Goal: Information Seeking & Learning: Learn about a topic

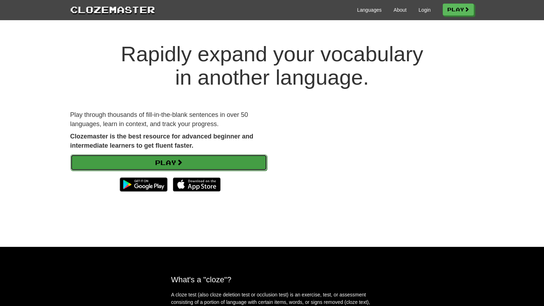
click at [227, 158] on link "Play" at bounding box center [168, 162] width 197 height 16
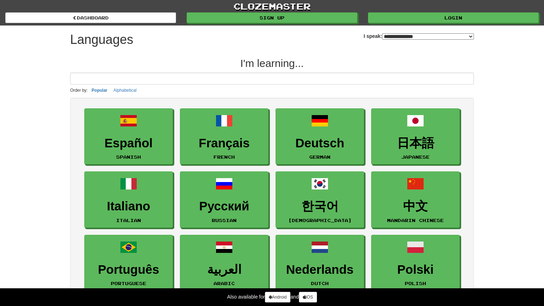
select select "*******"
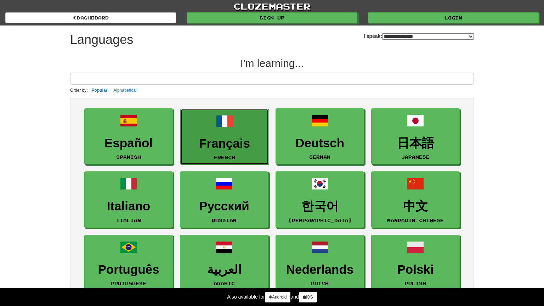
click at [223, 137] on h3 "Français" at bounding box center [224, 144] width 81 height 14
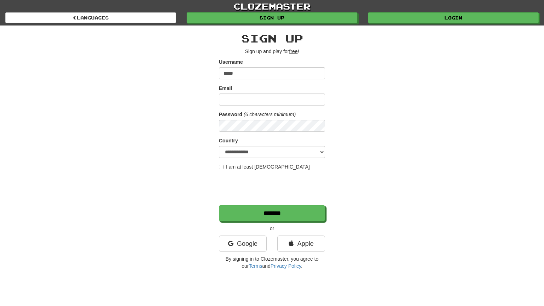
type input "*****"
click at [235, 97] on input "Email" at bounding box center [272, 99] width 106 height 12
type input "**********"
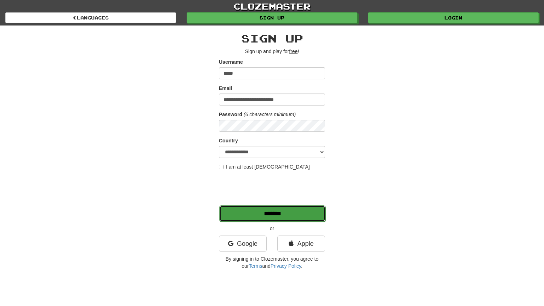
click at [248, 211] on input "*******" at bounding box center [272, 213] width 106 height 16
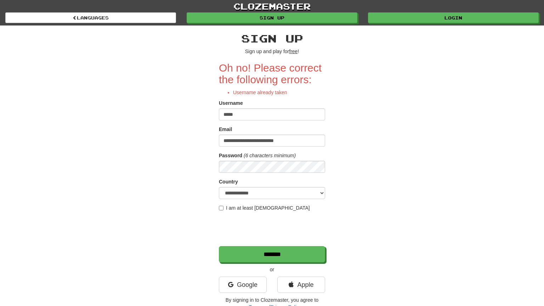
drag, startPoint x: 250, startPoint y: 113, endPoint x: 206, endPoint y: 116, distance: 44.4
click at [206, 116] on div "**********" at bounding box center [272, 169] width 414 height 289
type input "**********"
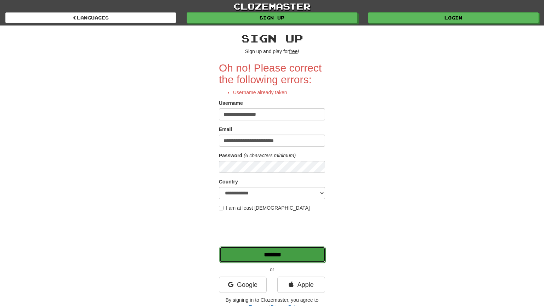
click at [272, 256] on input "*******" at bounding box center [272, 254] width 106 height 16
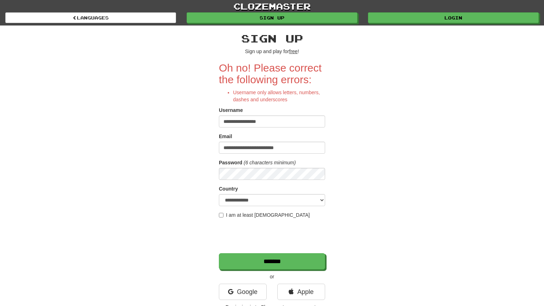
drag, startPoint x: 271, startPoint y: 123, endPoint x: 209, endPoint y: 126, distance: 61.3
click at [209, 126] on div "**********" at bounding box center [272, 173] width 414 height 296
type input "**********"
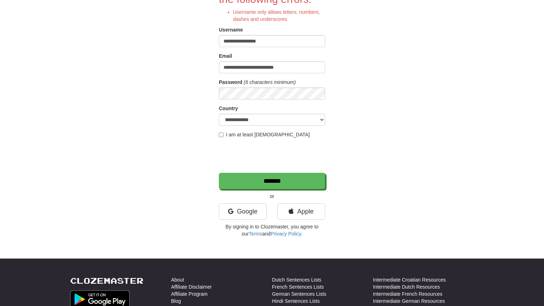
scroll to position [81, 0]
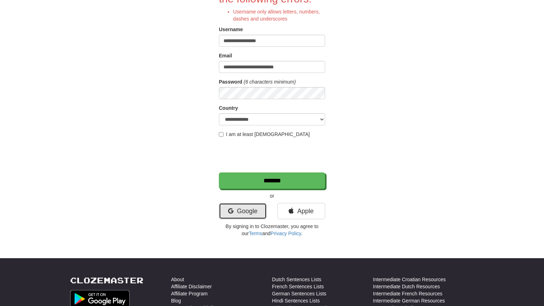
click at [240, 209] on link "Google" at bounding box center [243, 211] width 48 height 16
click at [483, 181] on div "**********" at bounding box center [272, 79] width 544 height 321
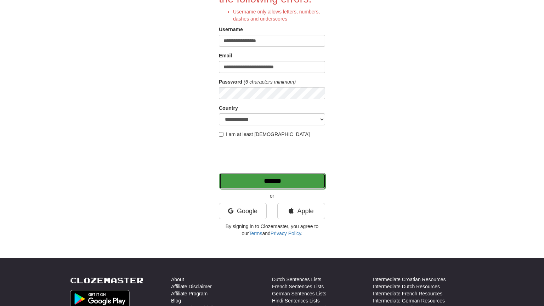
click at [254, 182] on input "*******" at bounding box center [272, 181] width 106 height 16
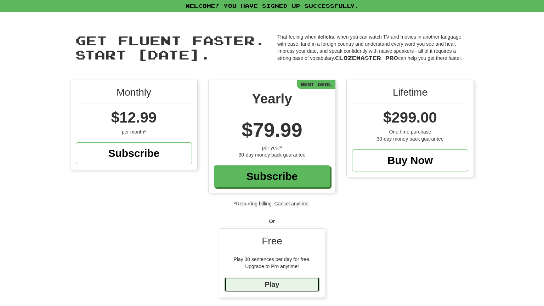
click at [283, 282] on link "Play" at bounding box center [271, 284] width 95 height 15
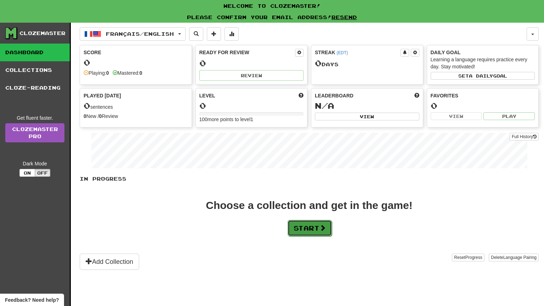
click at [309, 229] on button "Start" at bounding box center [310, 228] width 44 height 16
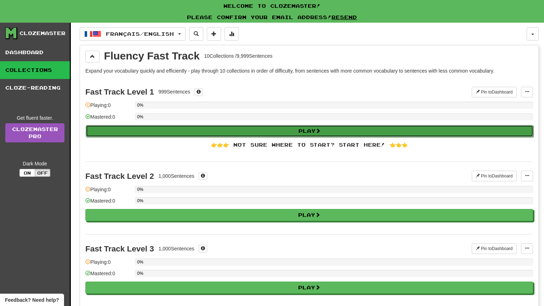
click at [201, 131] on button "Play" at bounding box center [310, 131] width 448 height 12
select select "**"
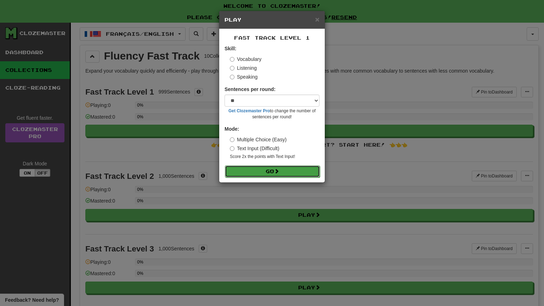
click at [254, 170] on button "Go" at bounding box center [272, 171] width 95 height 12
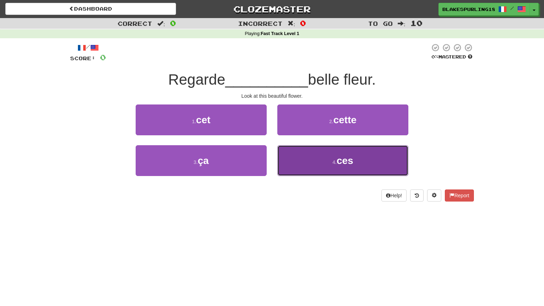
click at [299, 164] on button "4 . ces" at bounding box center [342, 160] width 131 height 31
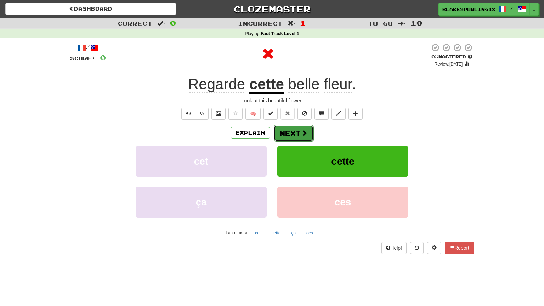
click at [294, 132] on button "Next" at bounding box center [294, 133] width 40 height 16
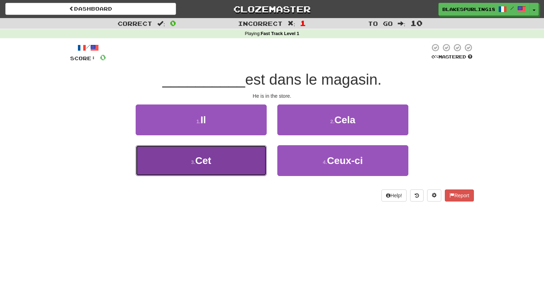
click at [238, 165] on button "3 . Cet" at bounding box center [201, 160] width 131 height 31
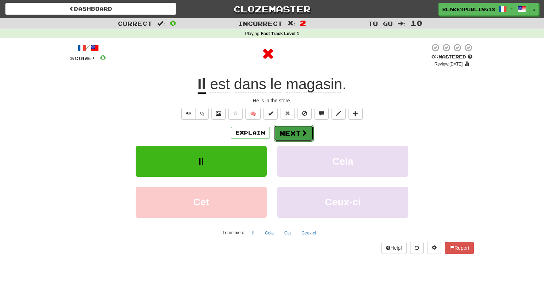
click at [287, 134] on button "Next" at bounding box center [294, 133] width 40 height 16
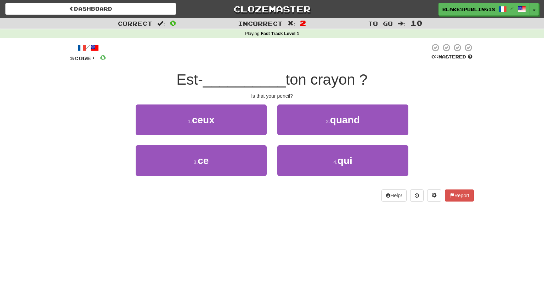
drag, startPoint x: 279, startPoint y: 206, endPoint x: 298, endPoint y: 192, distance: 24.4
click at [298, 192] on div "/ Score: 0 0 % Mastered Est- __________ ton crayon ? Is that your pencil? 1 . c…" at bounding box center [272, 124] width 404 height 173
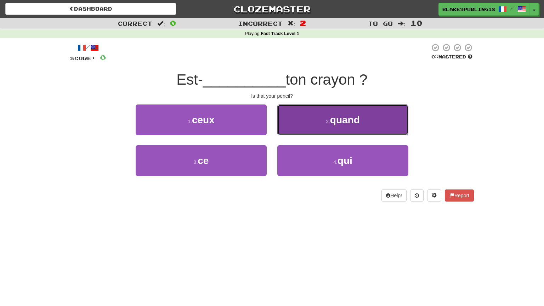
click at [307, 115] on button "2 . quand" at bounding box center [342, 119] width 131 height 31
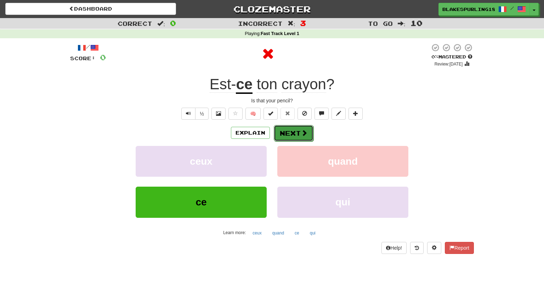
click at [301, 132] on span at bounding box center [304, 133] width 6 height 6
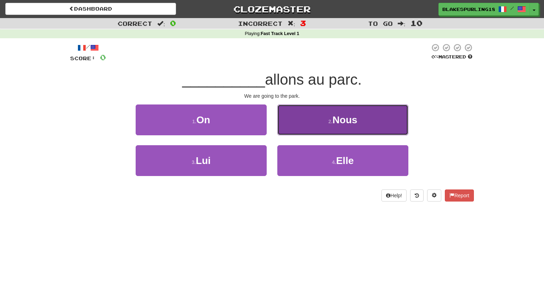
click at [320, 116] on button "2 . Nous" at bounding box center [342, 119] width 131 height 31
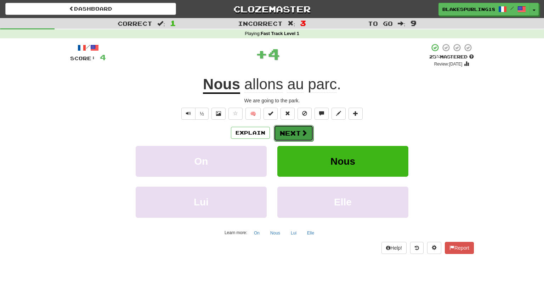
click at [301, 133] on span at bounding box center [304, 133] width 6 height 6
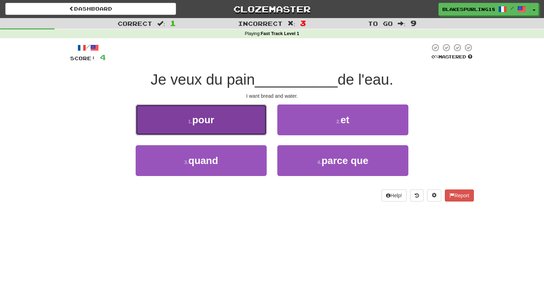
click at [234, 111] on button "1 . pour" at bounding box center [201, 119] width 131 height 31
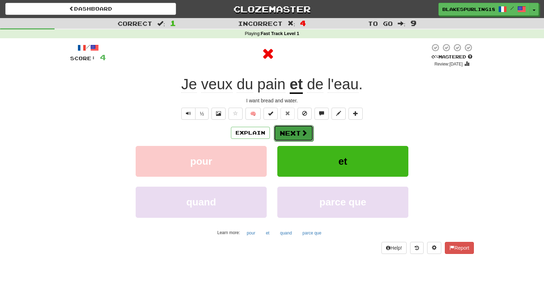
click at [285, 133] on button "Next" at bounding box center [294, 133] width 40 height 16
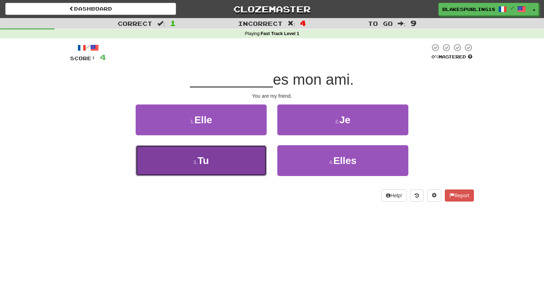
click at [251, 159] on button "3 . Tu" at bounding box center [201, 160] width 131 height 31
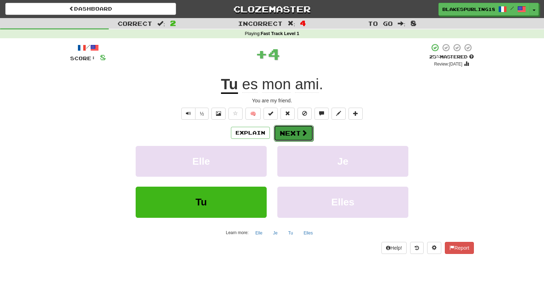
click at [288, 136] on button "Next" at bounding box center [294, 133] width 40 height 16
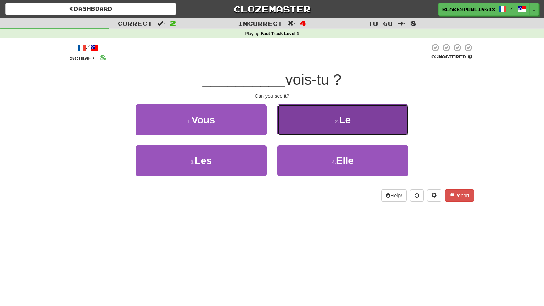
click at [312, 123] on button "2 . Le" at bounding box center [342, 119] width 131 height 31
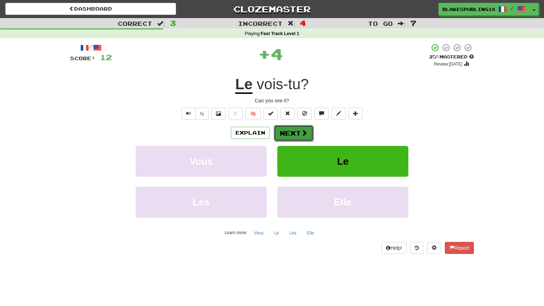
click at [300, 134] on button "Next" at bounding box center [294, 133] width 40 height 16
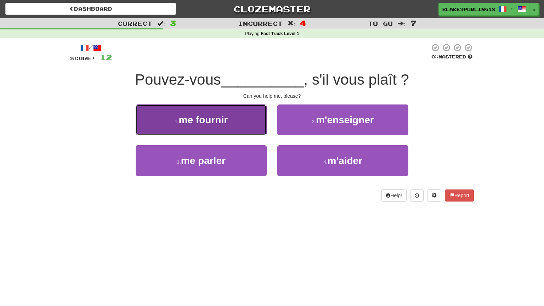
click at [225, 117] on span "me fournir" at bounding box center [203, 119] width 49 height 11
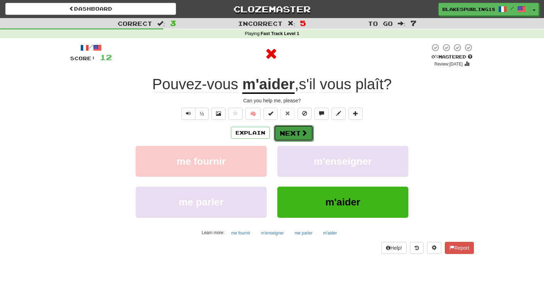
click at [291, 136] on button "Next" at bounding box center [294, 133] width 40 height 16
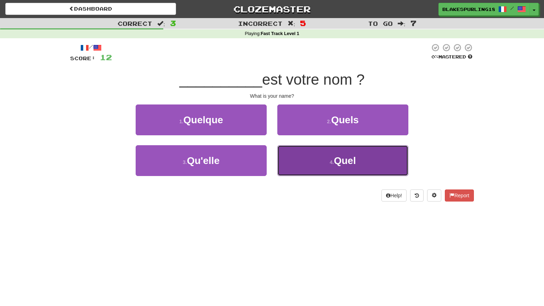
click at [317, 169] on button "4 . Quel" at bounding box center [342, 160] width 131 height 31
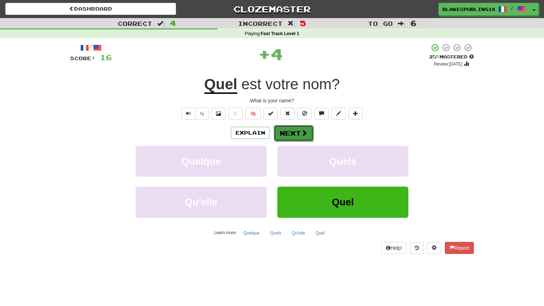
click at [289, 134] on button "Next" at bounding box center [294, 133] width 40 height 16
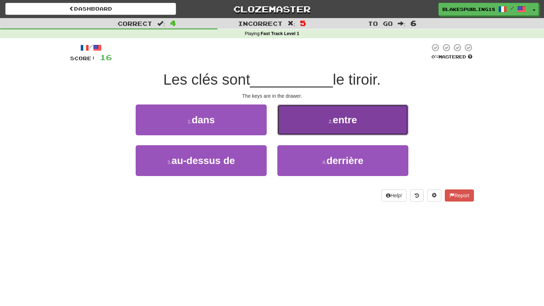
click at [319, 128] on button "2 . entre" at bounding box center [342, 119] width 131 height 31
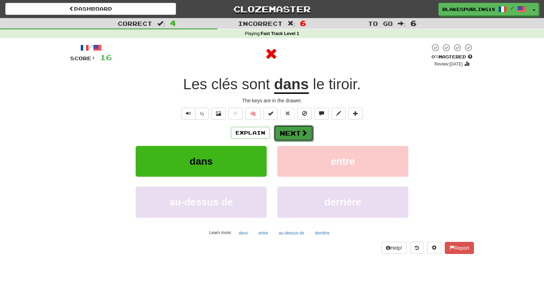
click at [310, 131] on button "Next" at bounding box center [294, 133] width 40 height 16
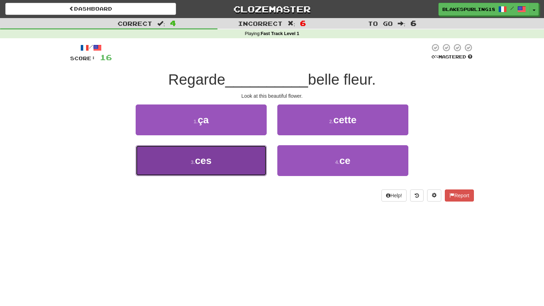
click at [250, 158] on button "3 . ces" at bounding box center [201, 160] width 131 height 31
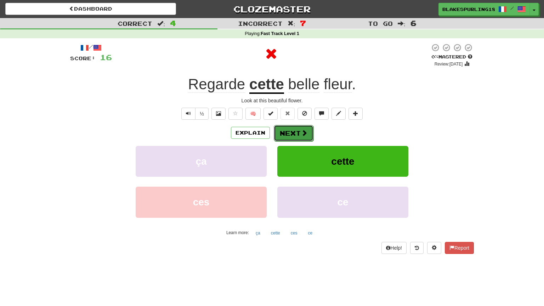
click at [294, 133] on button "Next" at bounding box center [294, 133] width 40 height 16
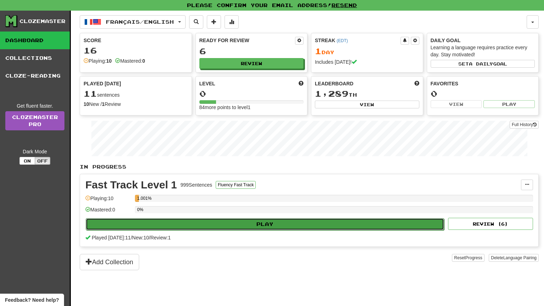
click at [237, 221] on button "Play" at bounding box center [265, 224] width 358 height 12
select select "**"
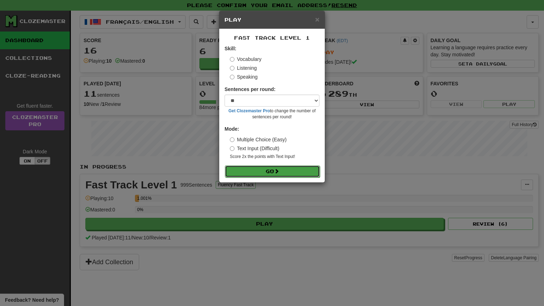
click at [246, 169] on button "Go" at bounding box center [272, 171] width 95 height 12
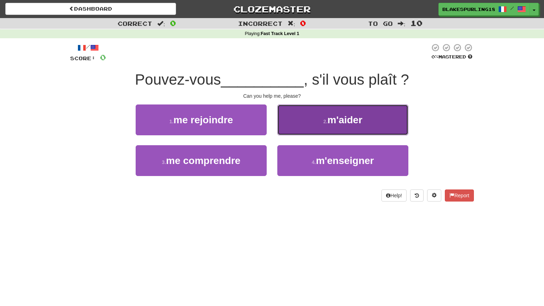
click at [324, 110] on button "2 . m'aider" at bounding box center [342, 119] width 131 height 31
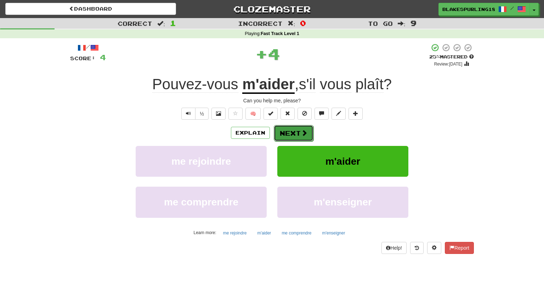
click at [293, 133] on button "Next" at bounding box center [294, 133] width 40 height 16
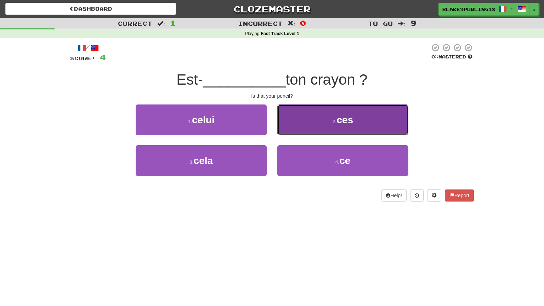
click at [296, 120] on button "2 . ces" at bounding box center [342, 119] width 131 height 31
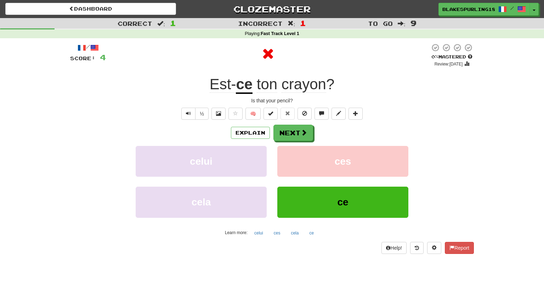
click at [262, 84] on span "ton" at bounding box center [267, 84] width 21 height 17
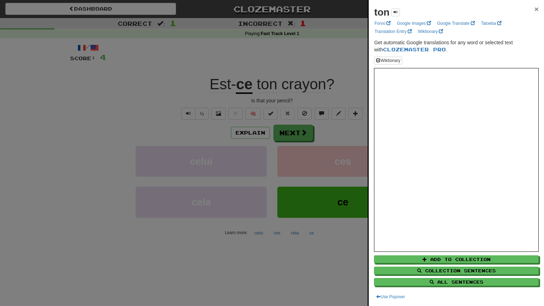
click at [536, 8] on span "×" at bounding box center [536, 9] width 4 height 8
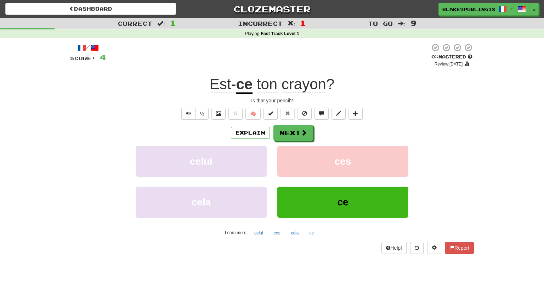
click at [315, 85] on span "crayon" at bounding box center [303, 84] width 45 height 17
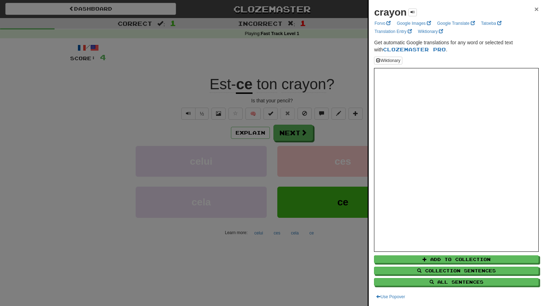
click at [536, 6] on span "×" at bounding box center [536, 9] width 4 height 8
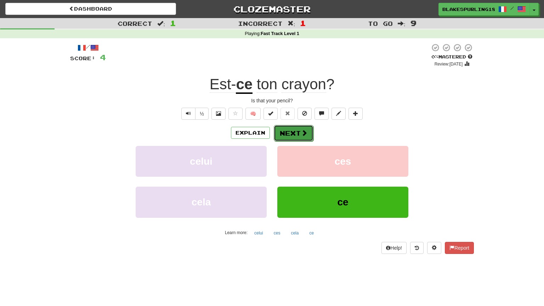
click at [293, 132] on button "Next" at bounding box center [294, 133] width 40 height 16
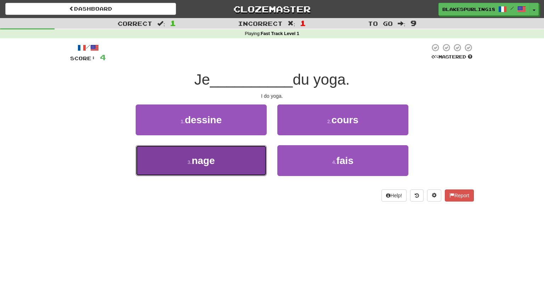
click at [237, 164] on button "3 . nage" at bounding box center [201, 160] width 131 height 31
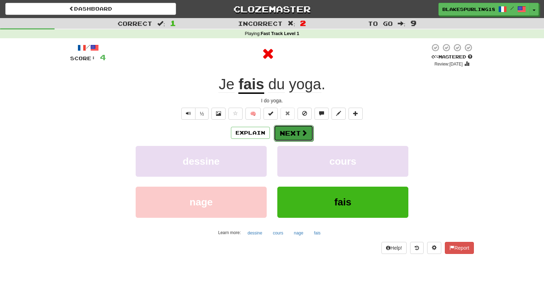
click at [279, 138] on button "Next" at bounding box center [294, 133] width 40 height 16
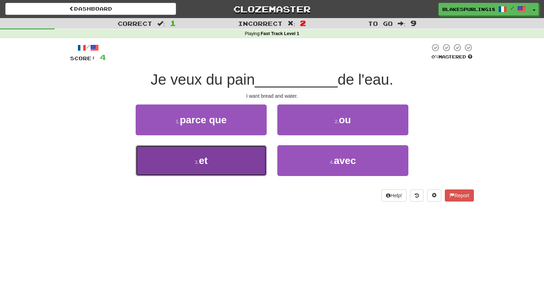
click at [246, 162] on button "3 . et" at bounding box center [201, 160] width 131 height 31
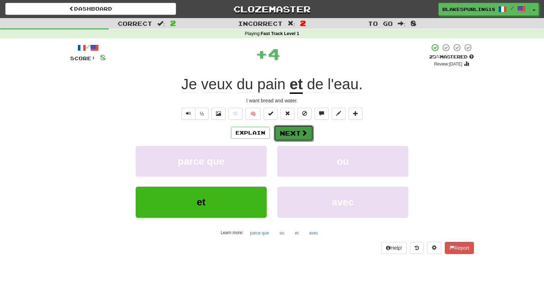
click at [289, 135] on button "Next" at bounding box center [294, 133] width 40 height 16
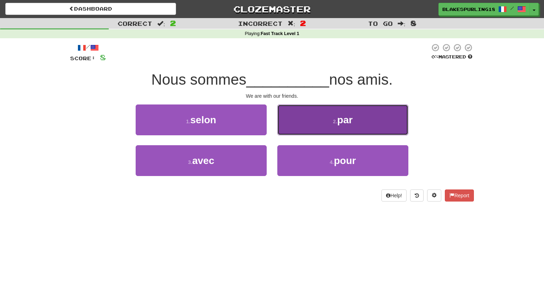
click at [297, 119] on button "2 . par" at bounding box center [342, 119] width 131 height 31
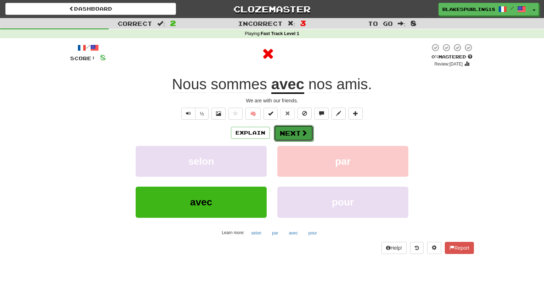
click at [289, 137] on button "Next" at bounding box center [294, 133] width 40 height 16
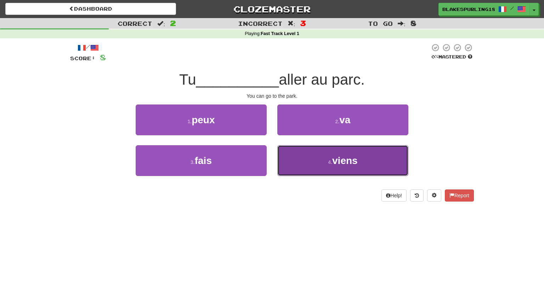
click at [296, 160] on button "4 . viens" at bounding box center [342, 160] width 131 height 31
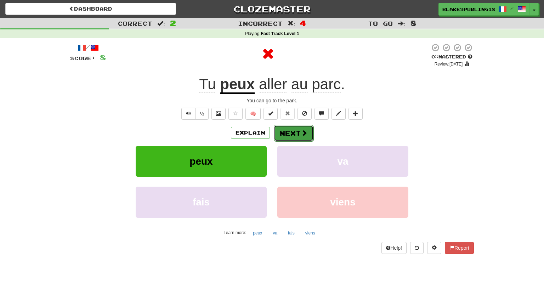
click at [290, 140] on button "Next" at bounding box center [294, 133] width 40 height 16
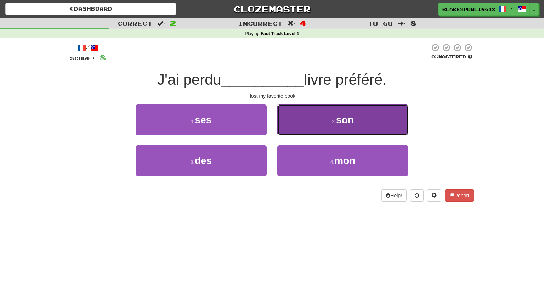
click at [294, 132] on button "2 . son" at bounding box center [342, 119] width 131 height 31
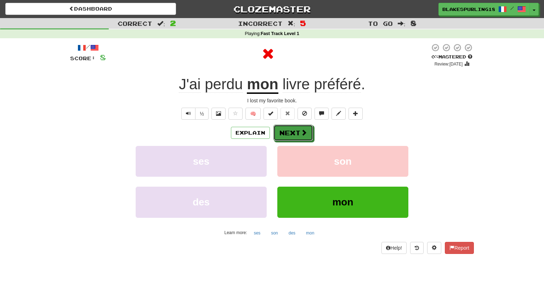
click at [294, 132] on button "Next" at bounding box center [293, 133] width 40 height 16
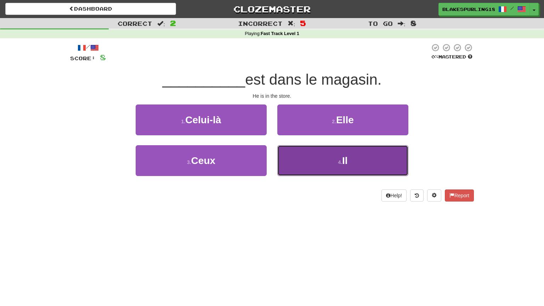
click at [299, 163] on button "4 . Il" at bounding box center [342, 160] width 131 height 31
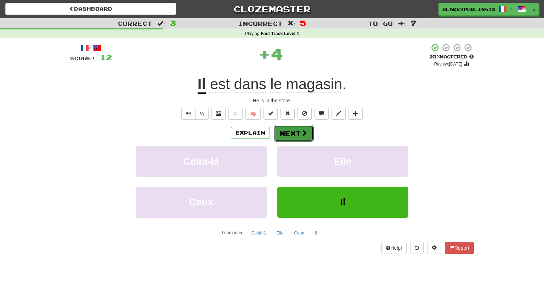
click at [280, 135] on button "Next" at bounding box center [294, 133] width 40 height 16
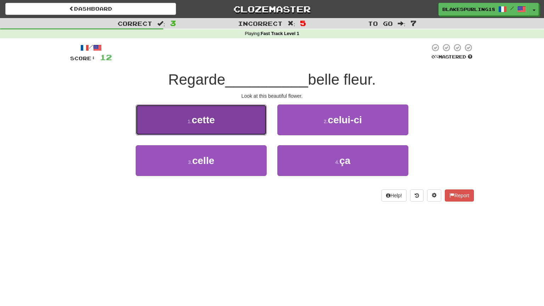
click at [240, 127] on button "1 . cette" at bounding box center [201, 119] width 131 height 31
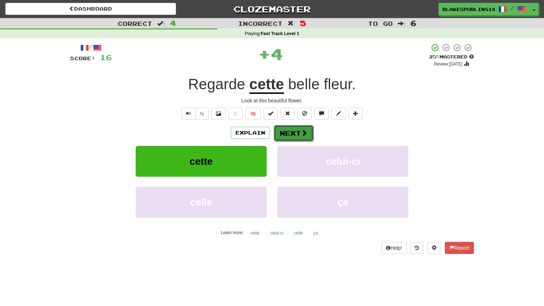
click at [277, 135] on button "Next" at bounding box center [294, 133] width 40 height 16
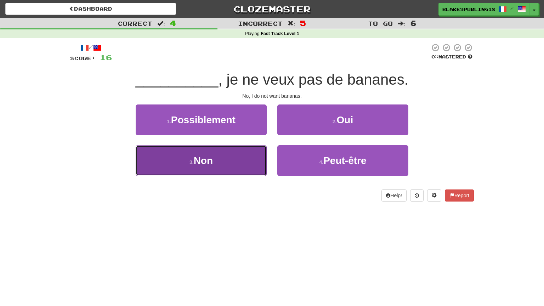
click at [245, 169] on button "3 . Non" at bounding box center [201, 160] width 131 height 31
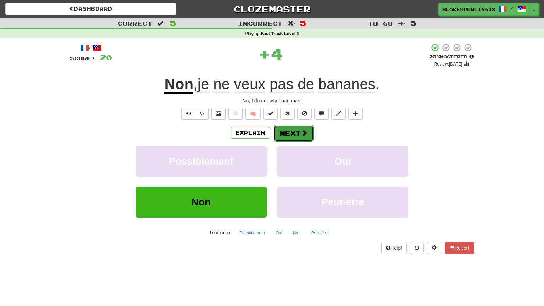
click at [280, 138] on button "Next" at bounding box center [294, 133] width 40 height 16
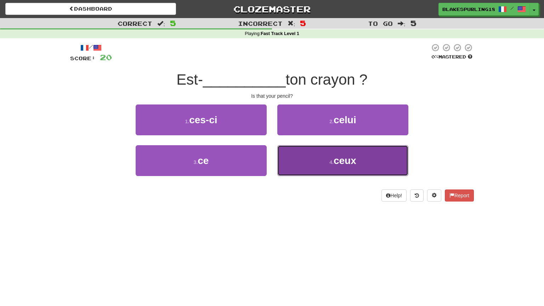
click at [292, 155] on button "4 . ceux" at bounding box center [342, 160] width 131 height 31
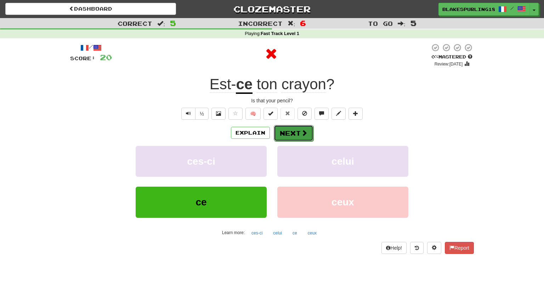
click at [286, 135] on button "Next" at bounding box center [294, 133] width 40 height 16
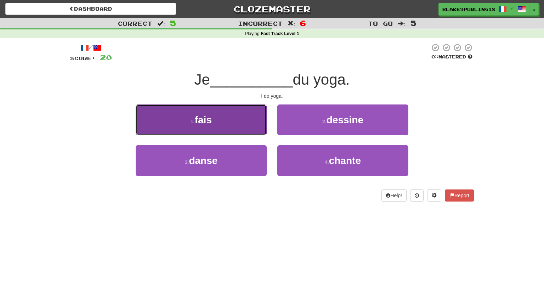
click at [241, 115] on button "1 . fais" at bounding box center [201, 119] width 131 height 31
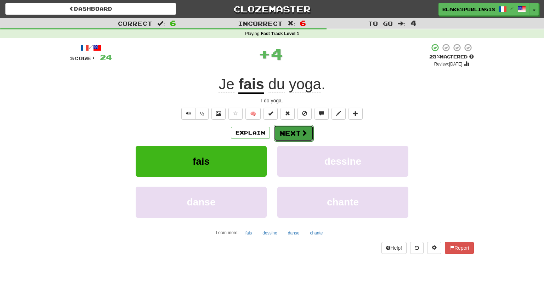
click at [290, 133] on button "Next" at bounding box center [294, 133] width 40 height 16
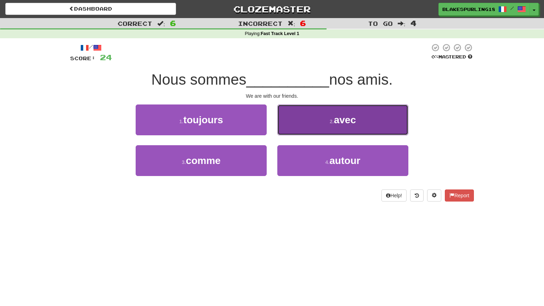
click at [294, 115] on button "2 . avec" at bounding box center [342, 119] width 131 height 31
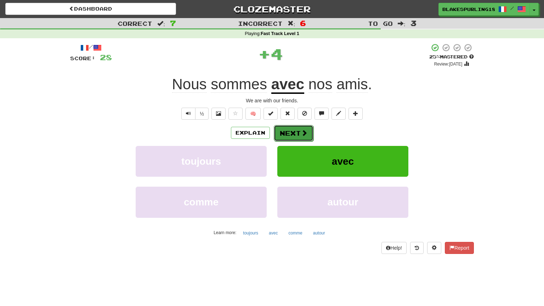
click at [282, 130] on button "Next" at bounding box center [294, 133] width 40 height 16
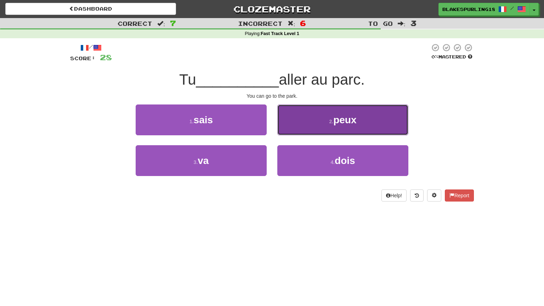
click at [341, 119] on span "peux" at bounding box center [344, 119] width 23 height 11
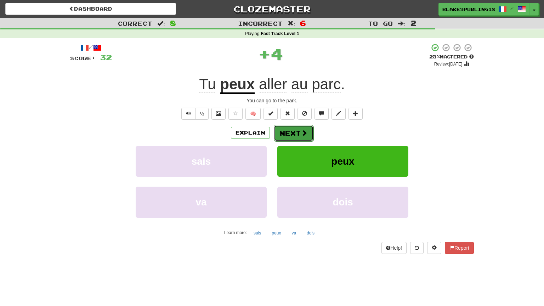
click at [295, 133] on button "Next" at bounding box center [294, 133] width 40 height 16
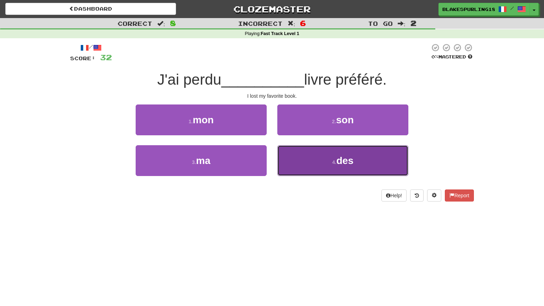
click at [309, 160] on button "4 . des" at bounding box center [342, 160] width 131 height 31
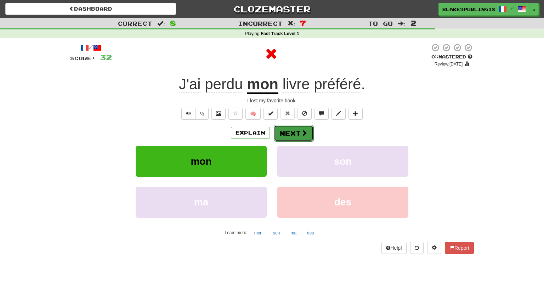
click at [289, 130] on button "Next" at bounding box center [294, 133] width 40 height 16
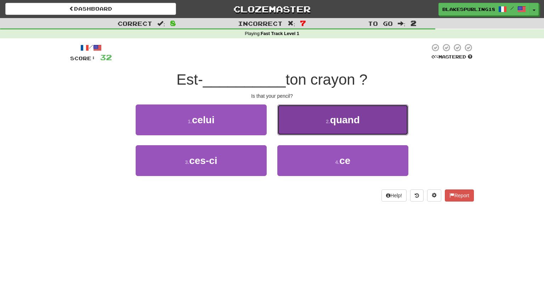
click at [305, 123] on button "2 . quand" at bounding box center [342, 119] width 131 height 31
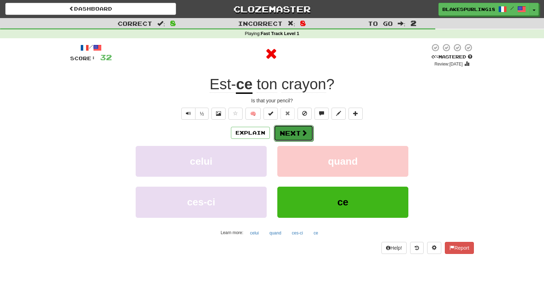
click at [298, 132] on button "Next" at bounding box center [294, 133] width 40 height 16
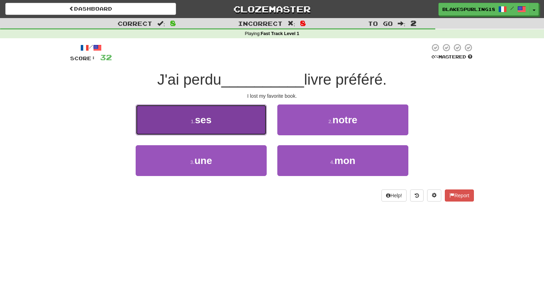
click at [252, 119] on button "1 . ses" at bounding box center [201, 119] width 131 height 31
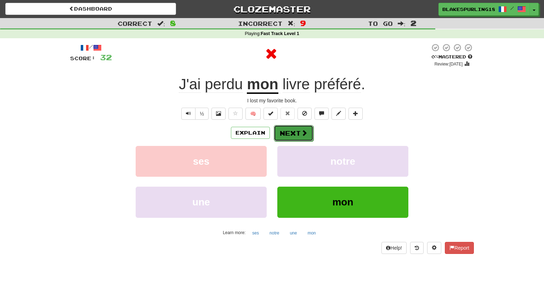
click at [296, 133] on button "Next" at bounding box center [294, 133] width 40 height 16
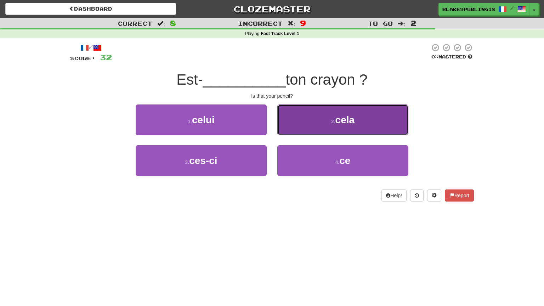
click at [297, 119] on button "2 . cela" at bounding box center [342, 119] width 131 height 31
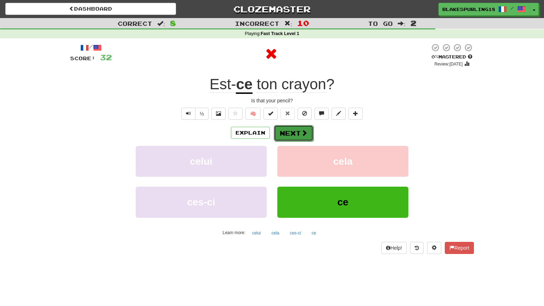
click at [280, 134] on button "Next" at bounding box center [294, 133] width 40 height 16
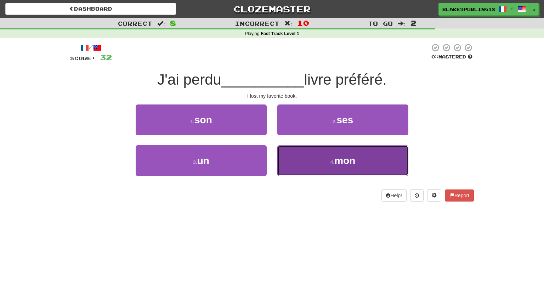
click at [313, 156] on button "4 . mon" at bounding box center [342, 160] width 131 height 31
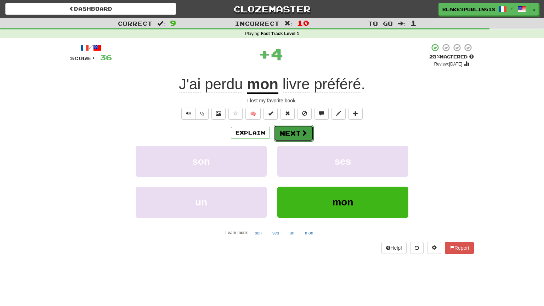
click at [290, 134] on button "Next" at bounding box center [294, 133] width 40 height 16
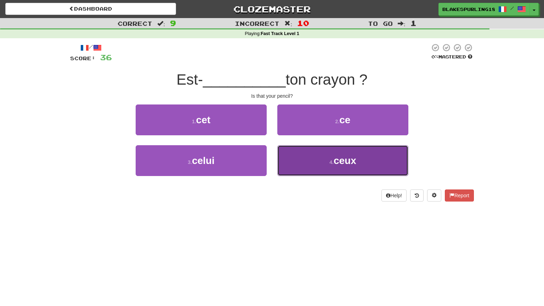
click at [309, 164] on button "4 . ceux" at bounding box center [342, 160] width 131 height 31
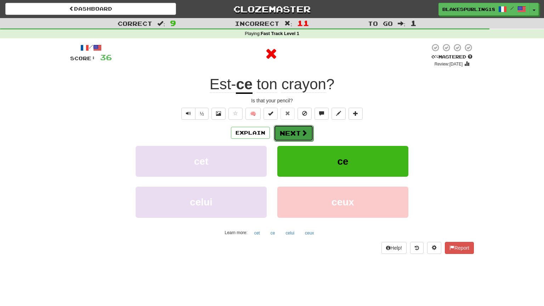
click at [290, 134] on button "Next" at bounding box center [294, 133] width 40 height 16
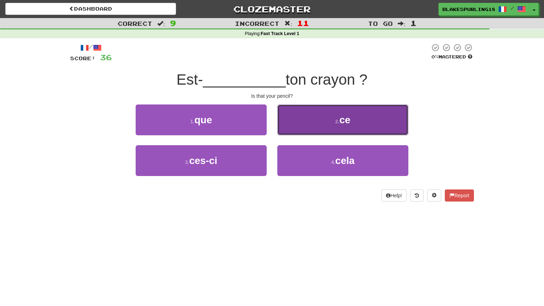
click at [299, 124] on button "2 . ce" at bounding box center [342, 119] width 131 height 31
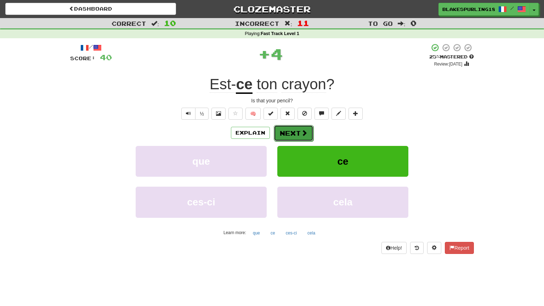
click at [285, 132] on button "Next" at bounding box center [294, 133] width 40 height 16
